Goal: Transaction & Acquisition: Purchase product/service

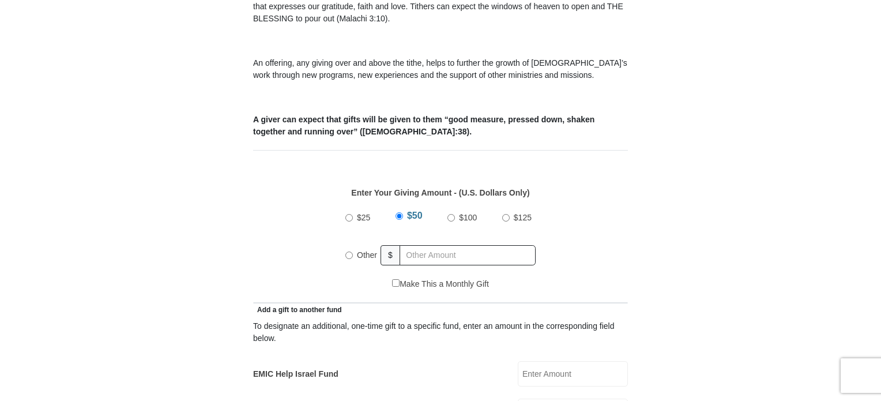
scroll to position [422, 0]
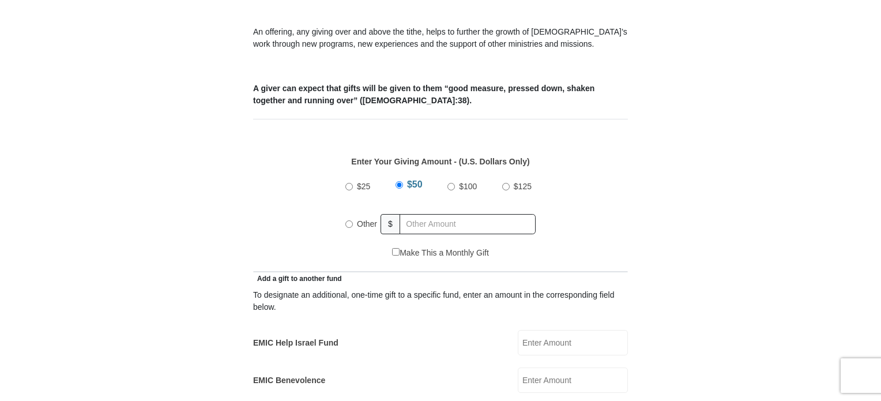
click at [349, 220] on input "Other" at bounding box center [348, 223] width 7 height 7
radio input "true"
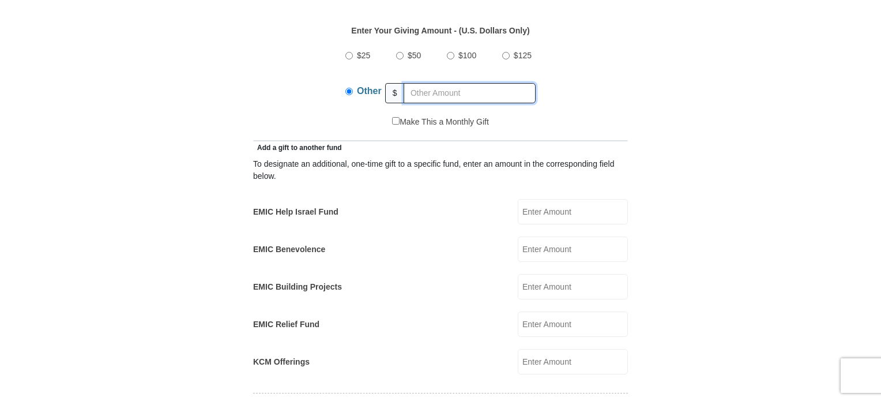
scroll to position [555, 0]
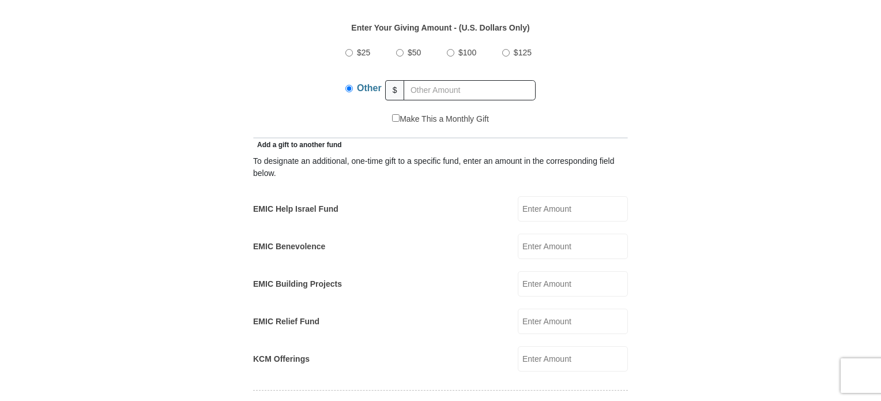
click at [569, 271] on input "EMIC Building Projects" at bounding box center [573, 283] width 110 height 25
type input "10.00"
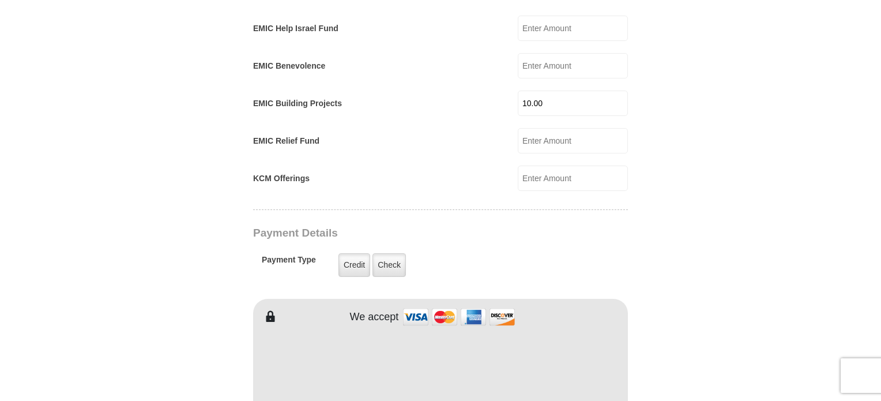
scroll to position [743, 0]
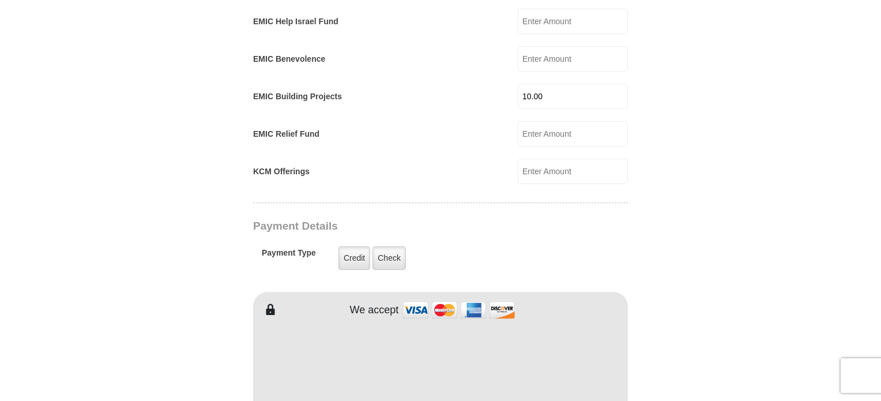
click at [541, 159] on input "KCM Offerings" at bounding box center [573, 171] width 110 height 25
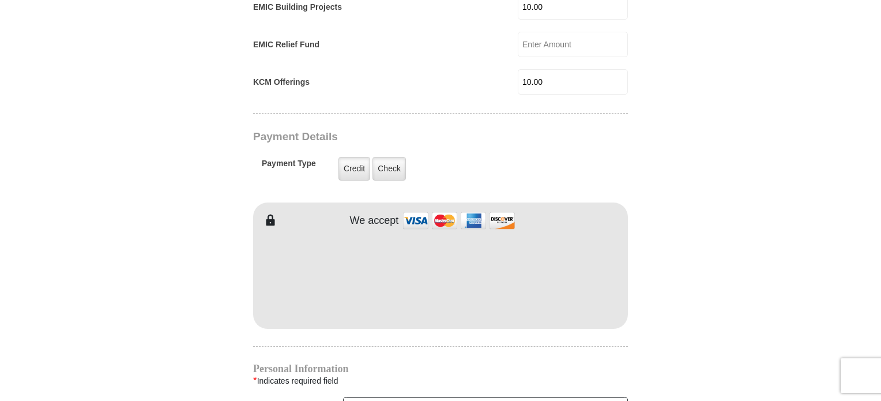
scroll to position [851, 0]
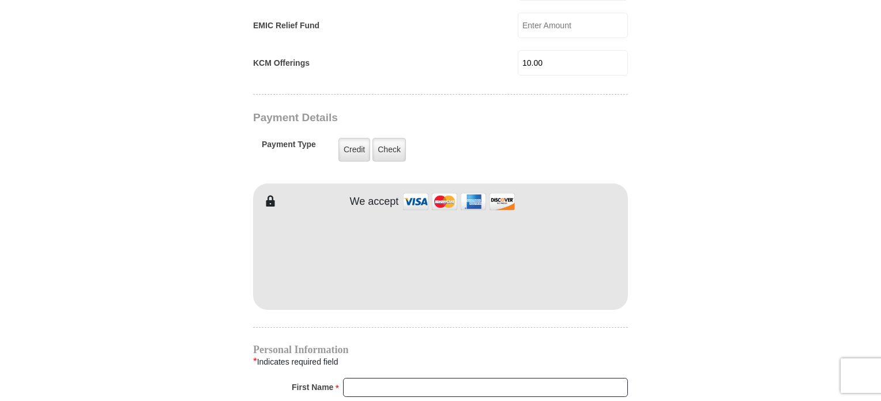
type input "10.00"
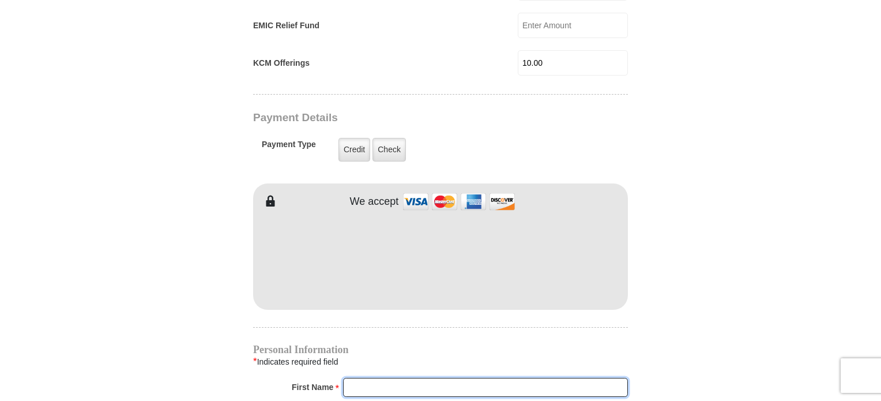
type input "Pearlene"
type input "Benston"
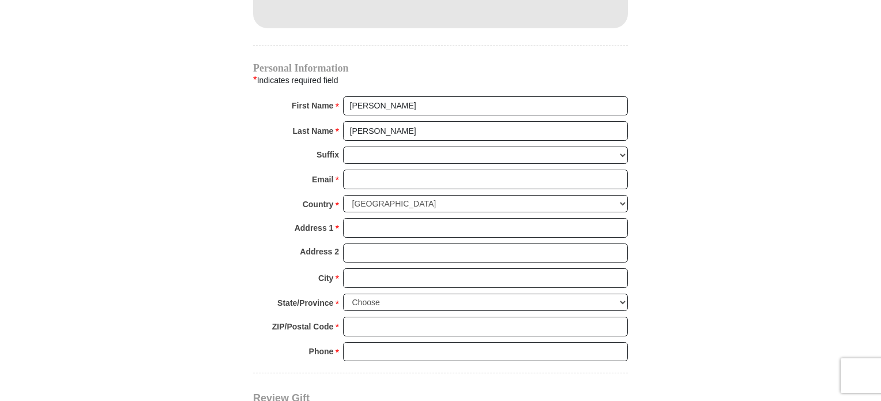
scroll to position [1152, 0]
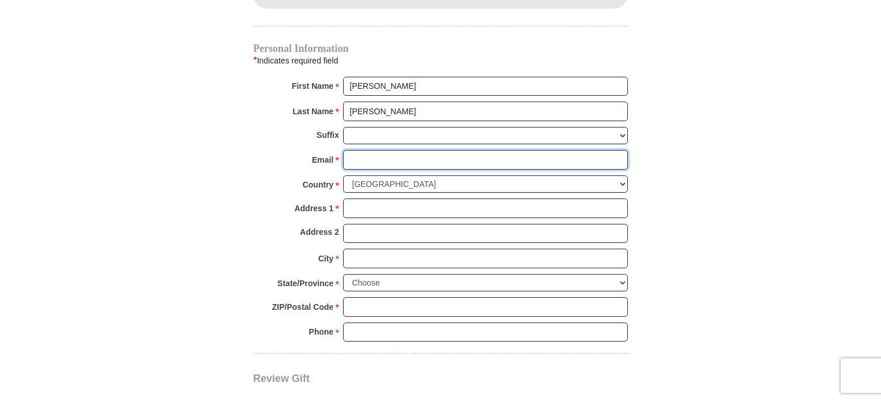
click at [399, 150] on input "Email *" at bounding box center [485, 160] width 285 height 20
type input "pearlenebenstonministries@gmail.com"
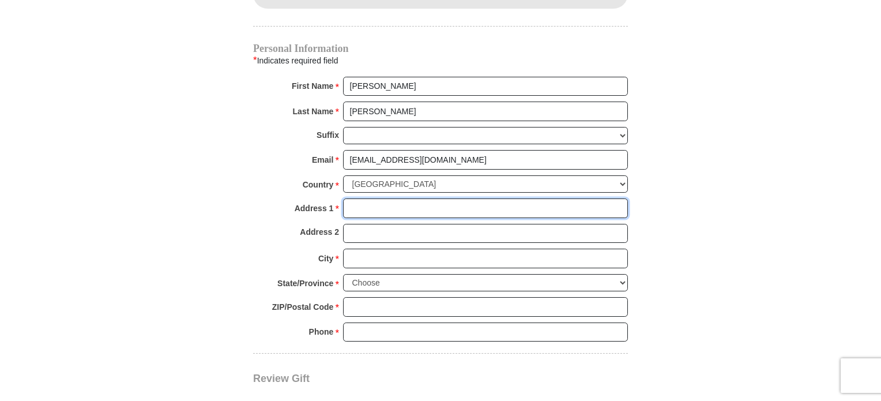
type input "44 Logan Ln"
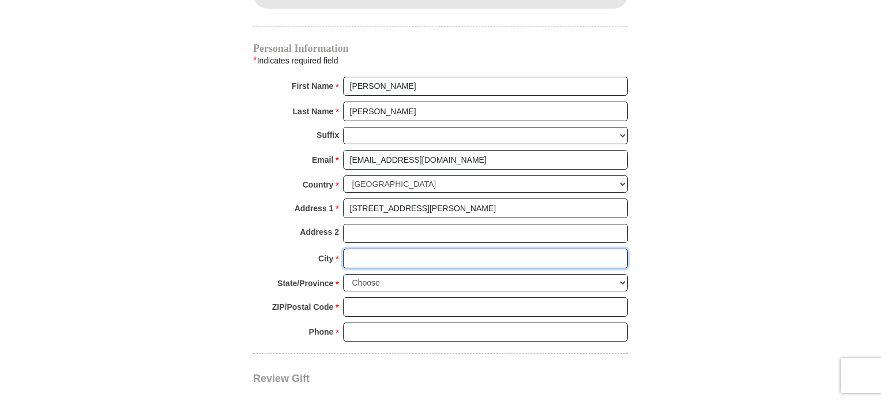
type input "Lynchburg"
select select "VA"
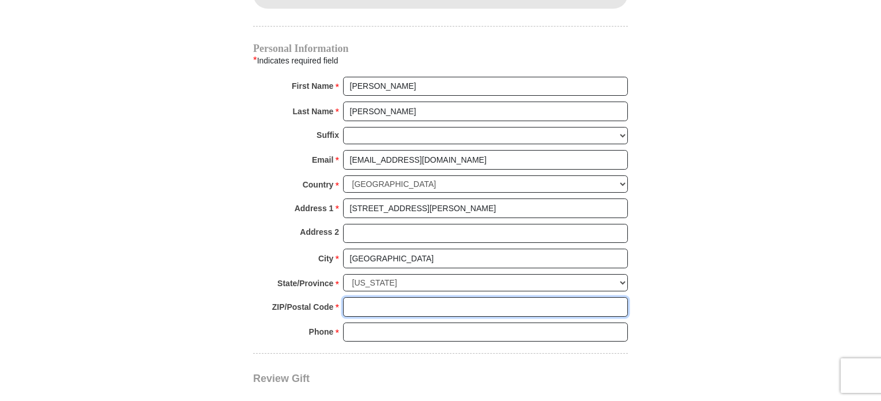
type input "24502-7322"
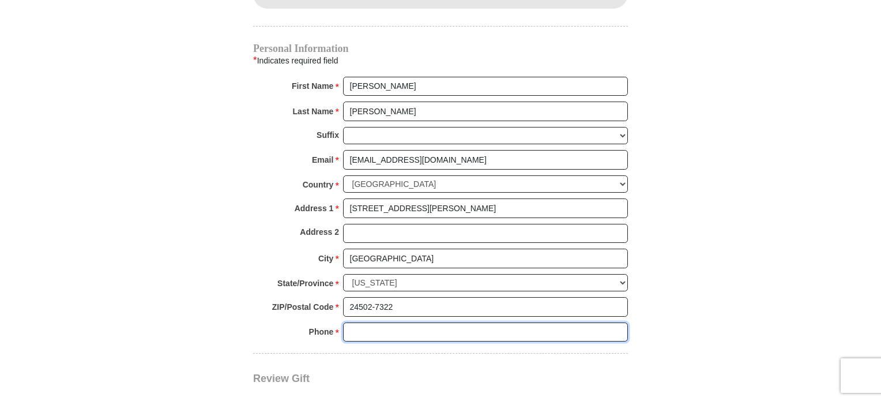
type input "4342373700"
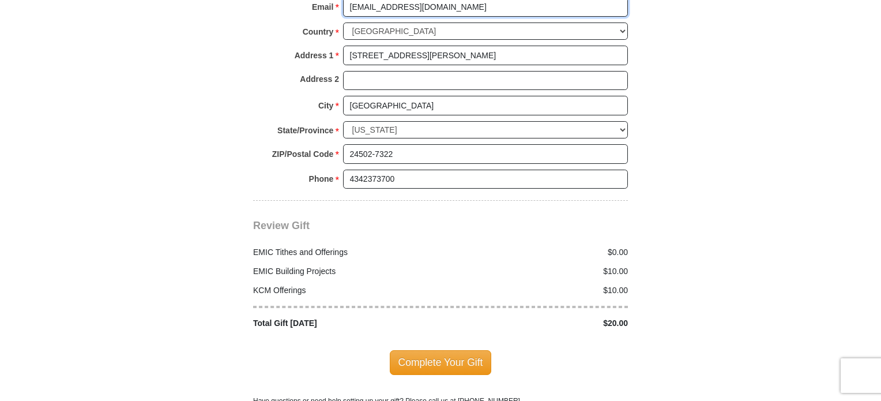
scroll to position [1320, 0]
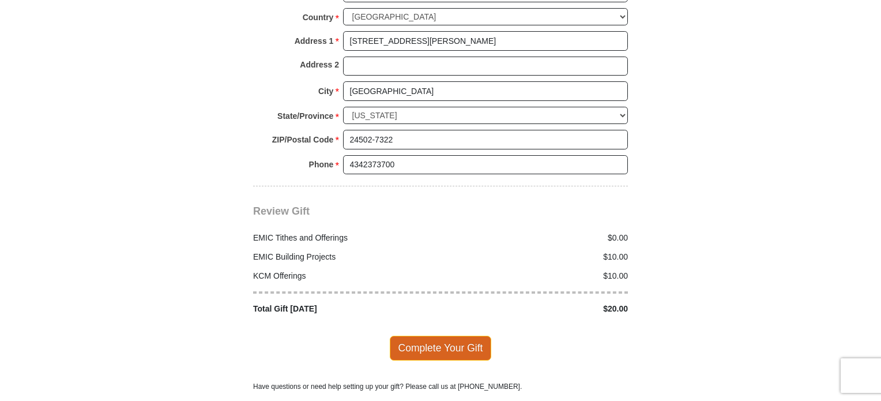
click at [435, 336] on span "Complete Your Gift" at bounding box center [441, 348] width 102 height 24
